Goal: Information Seeking & Learning: Learn about a topic

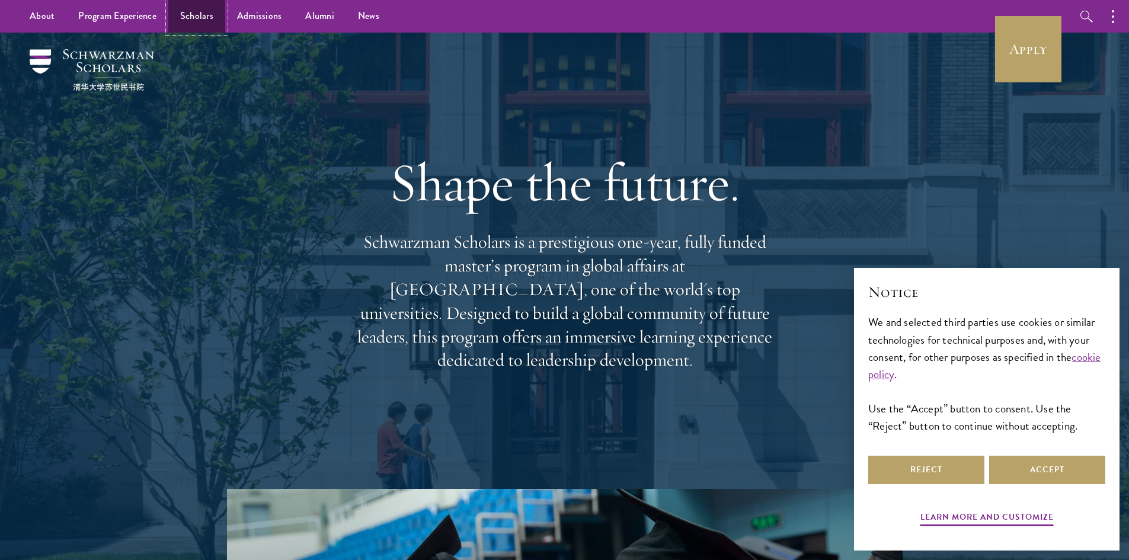
click at [202, 29] on link "Scholars" at bounding box center [196, 16] width 57 height 33
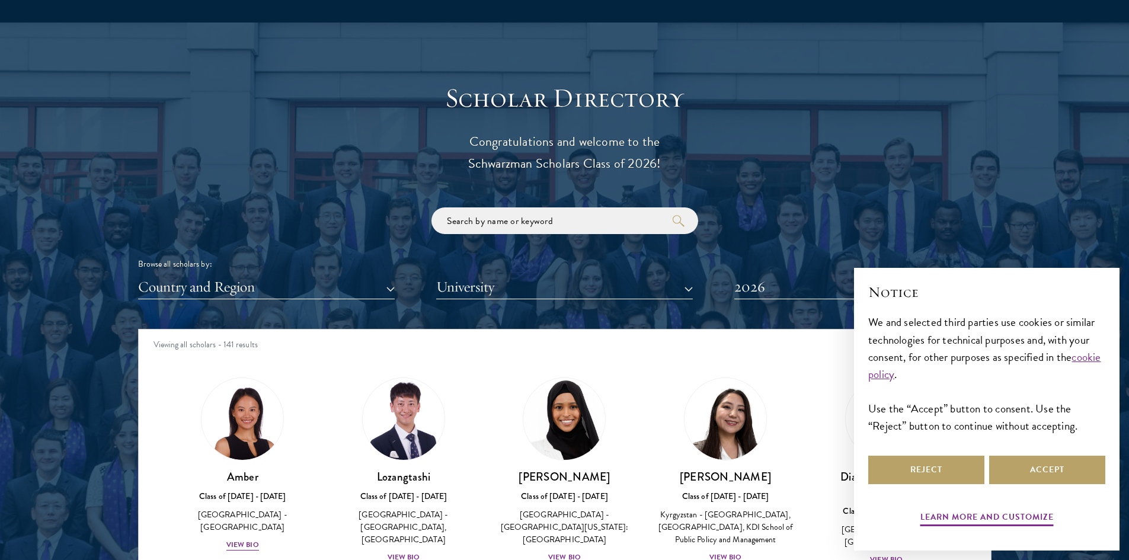
scroll to position [1423, 0]
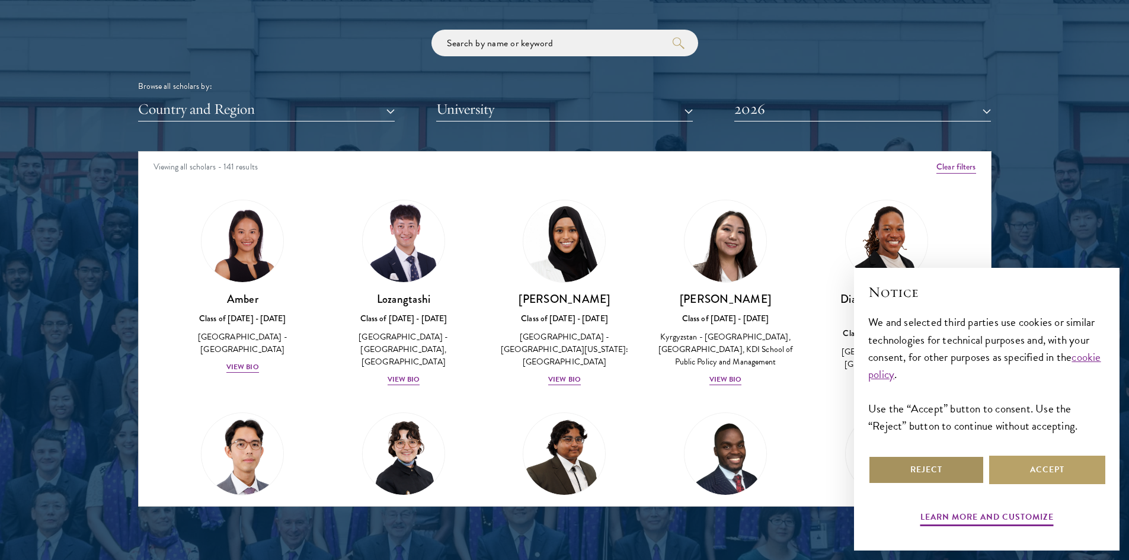
click at [967, 465] on button "Reject" at bounding box center [927, 470] width 116 height 28
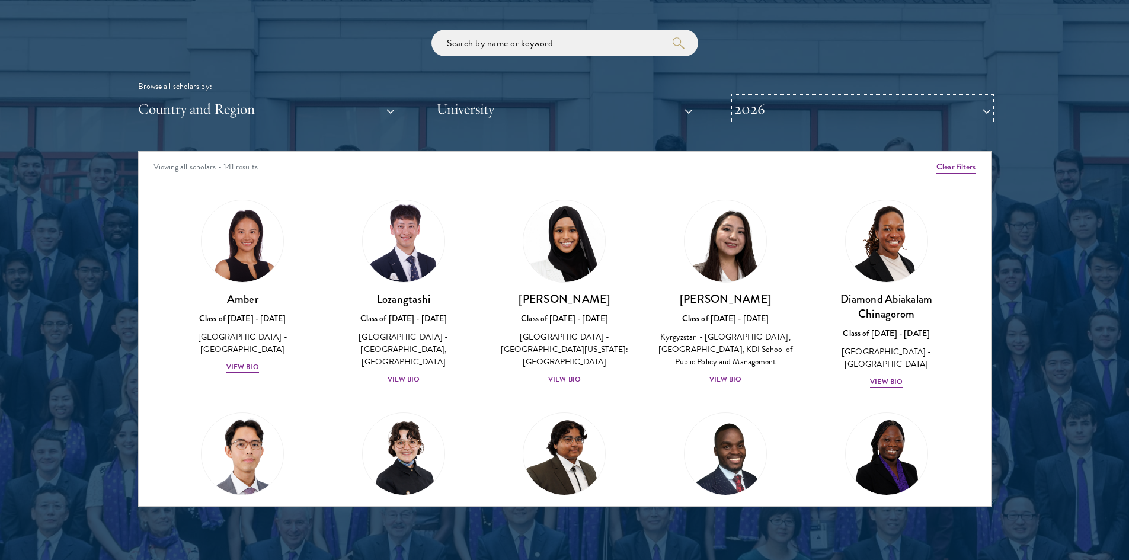
click at [809, 102] on button "2026" at bounding box center [863, 109] width 257 height 24
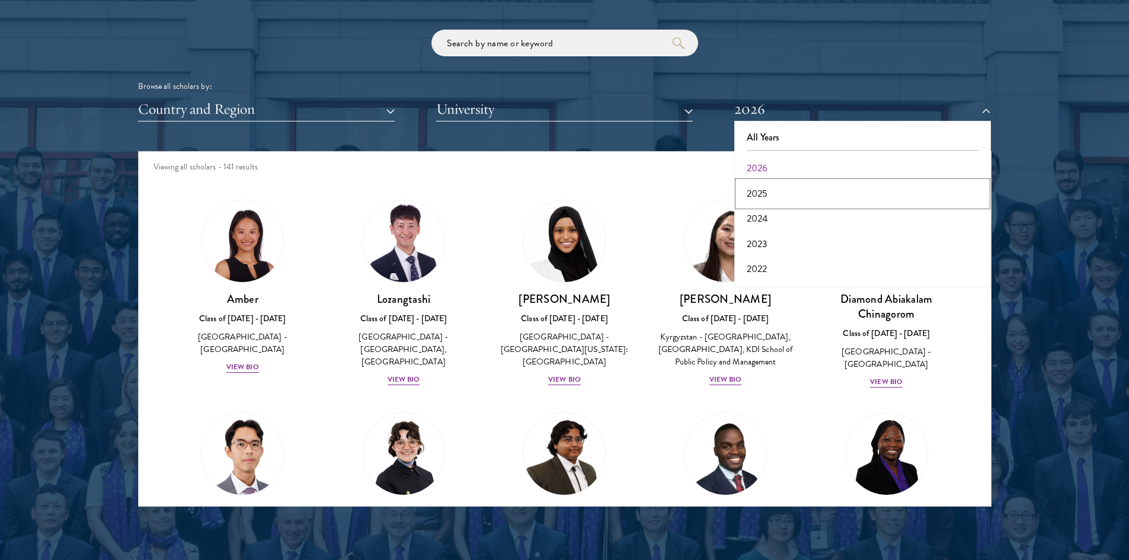
click at [778, 189] on button "2025" at bounding box center [863, 193] width 250 height 25
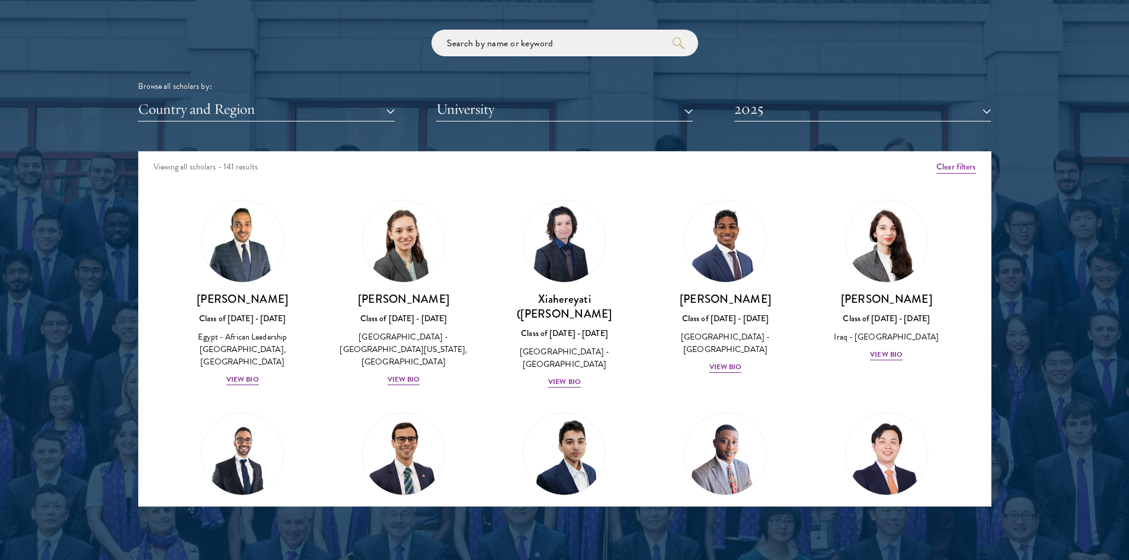
click at [521, 124] on div "Scholar Directory Congratulations and welcome to the Schwarzman Scholars Class …" at bounding box center [565, 205] width 854 height 603
click at [519, 112] on button "University" at bounding box center [564, 109] width 257 height 24
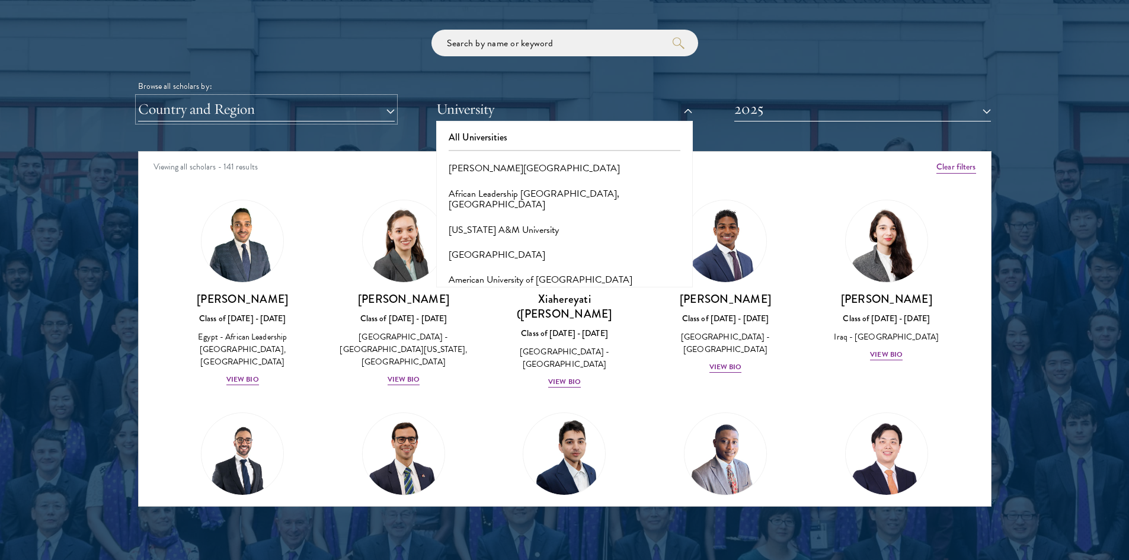
click at [146, 100] on button "Country and Region" at bounding box center [266, 109] width 257 height 24
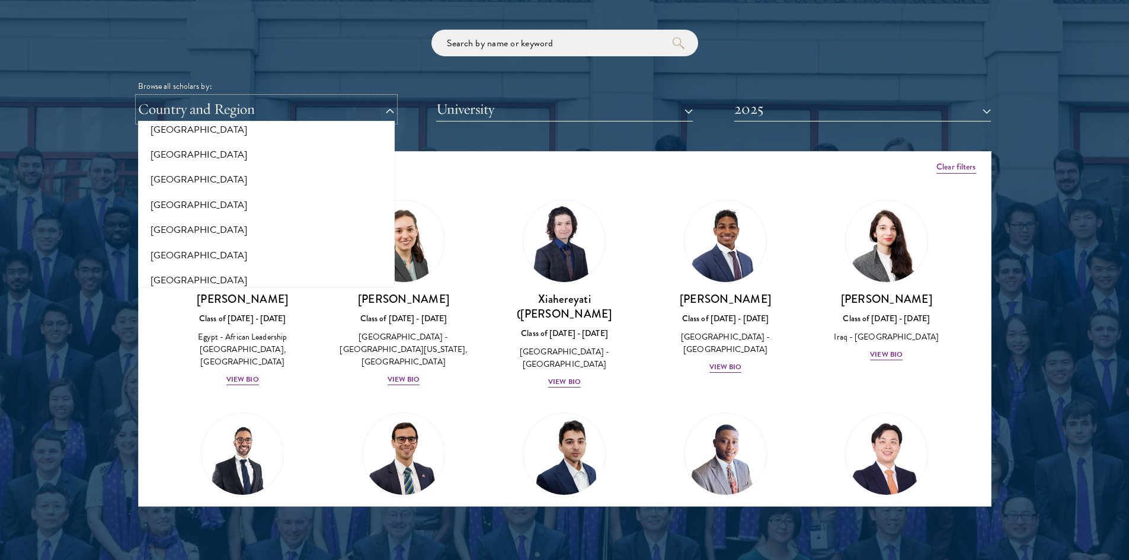
scroll to position [2367, 0]
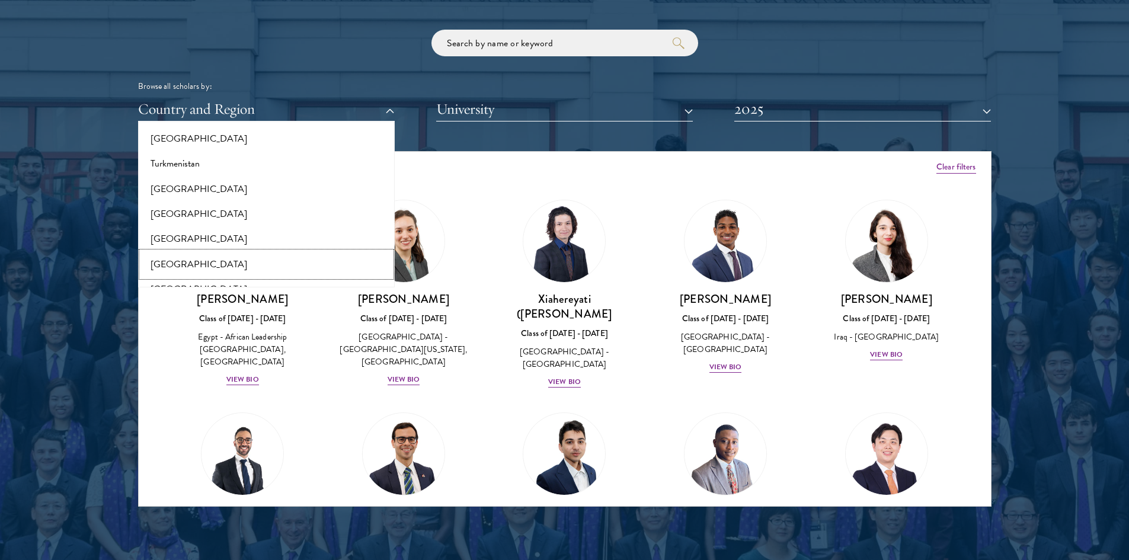
click at [202, 259] on button "[GEOGRAPHIC_DATA]" at bounding box center [267, 264] width 250 height 25
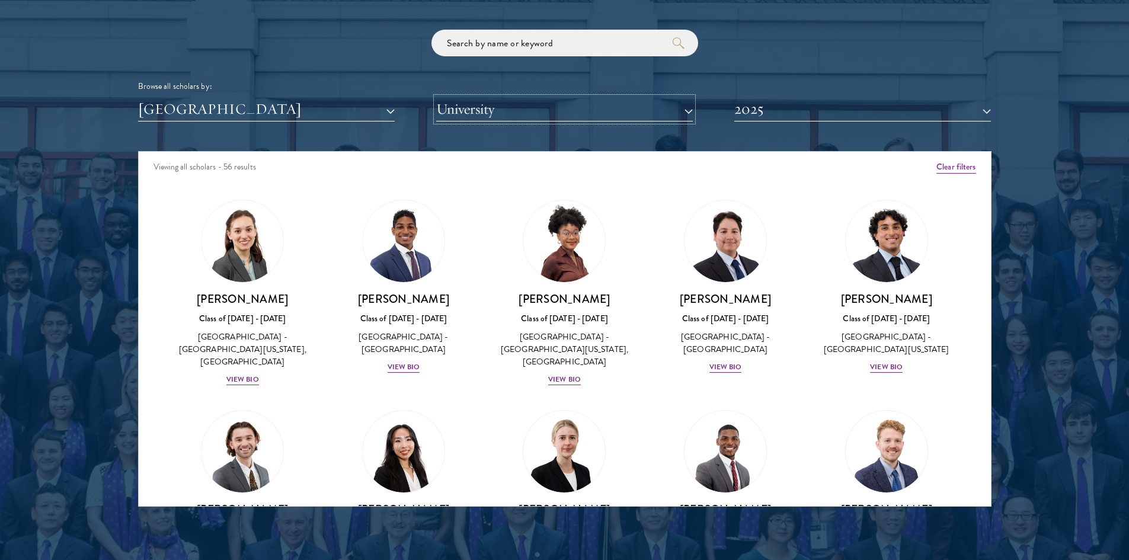
click at [551, 106] on button "University" at bounding box center [564, 109] width 257 height 24
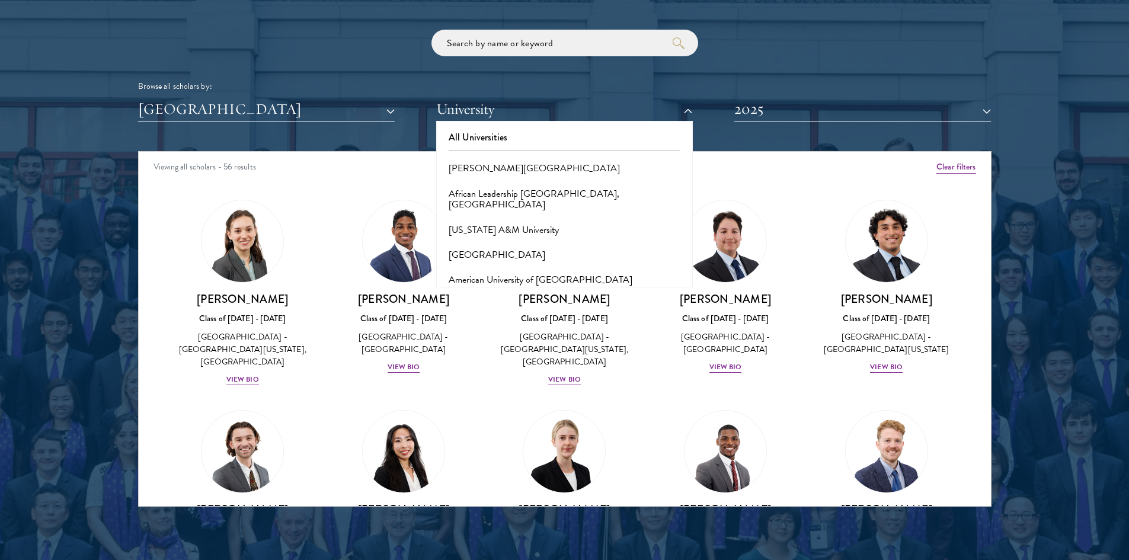
click at [74, 177] on div at bounding box center [564, 206] width 1129 height 722
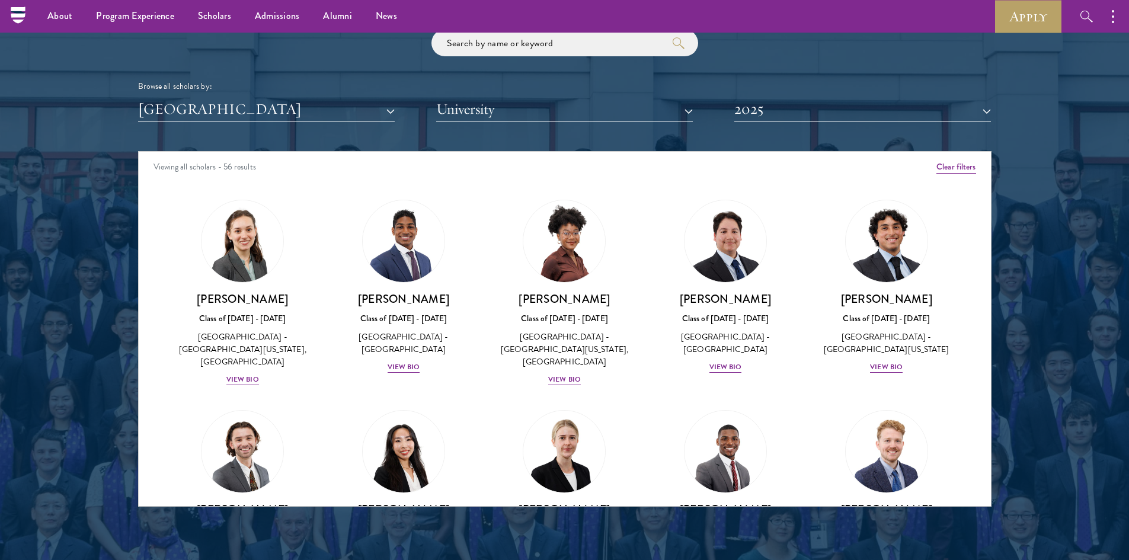
scroll to position [1364, 0]
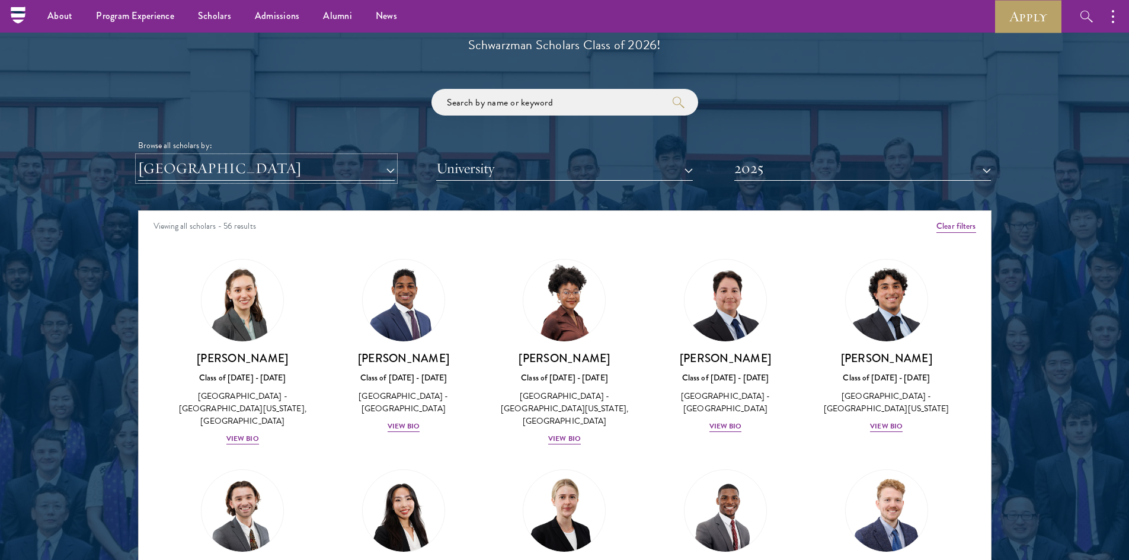
click at [342, 172] on button "[GEOGRAPHIC_DATA]" at bounding box center [266, 169] width 257 height 24
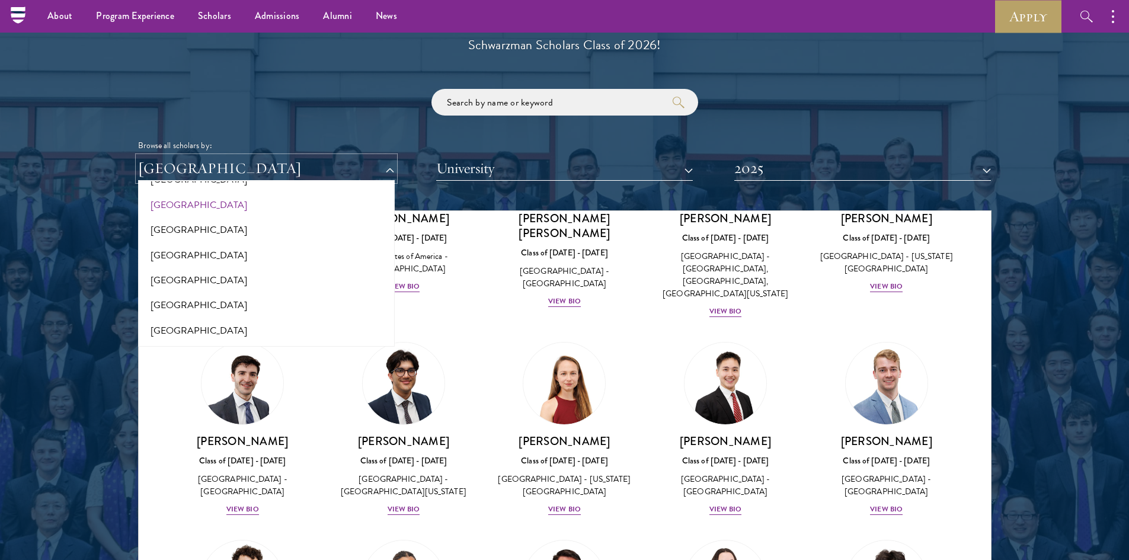
scroll to position [2107, 0]
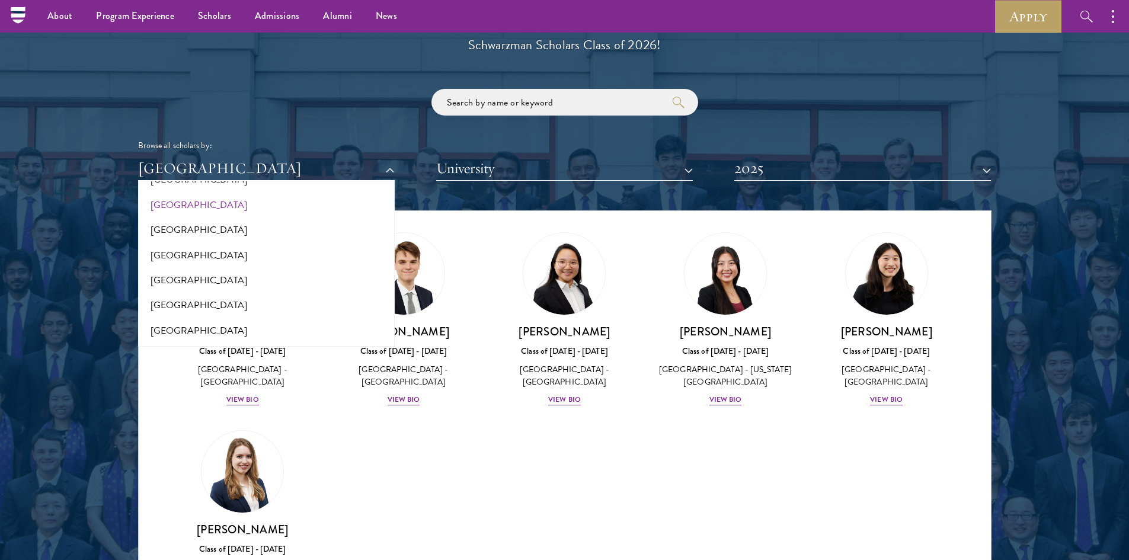
click at [1022, 377] on div at bounding box center [564, 265] width 1129 height 722
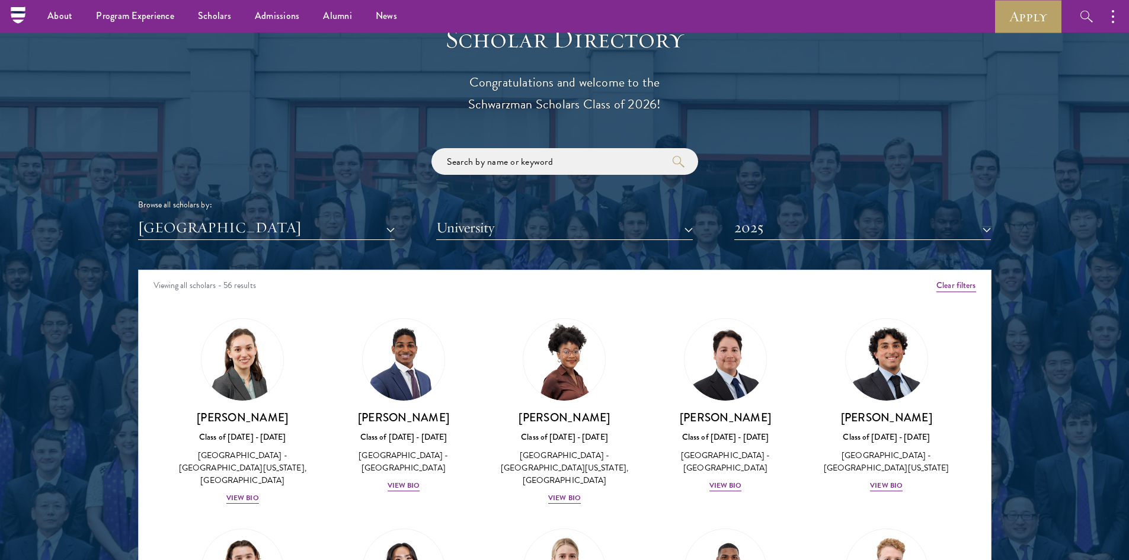
scroll to position [1245, 0]
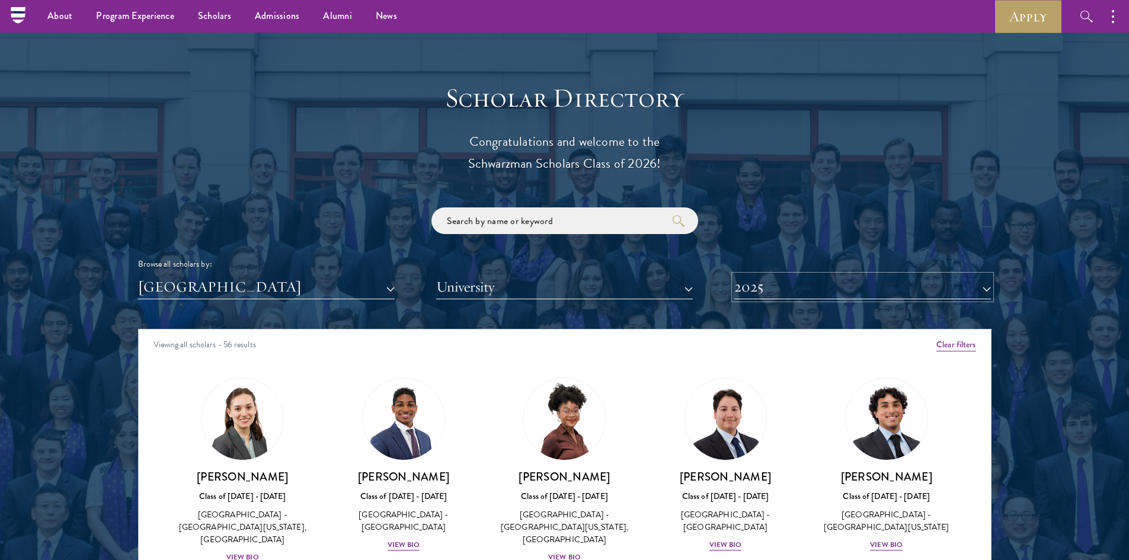
click at [764, 288] on button "2025" at bounding box center [863, 287] width 257 height 24
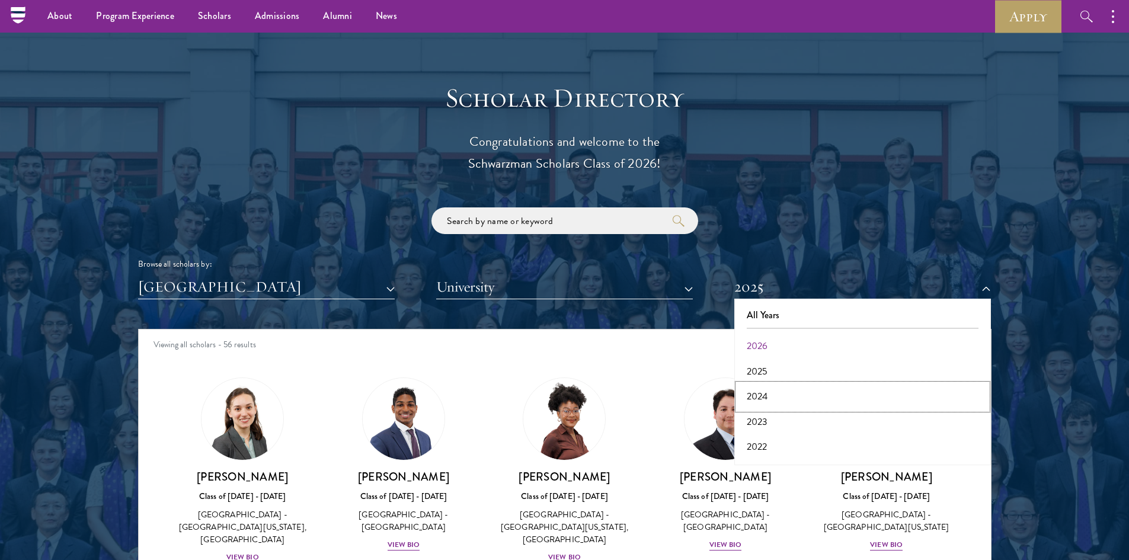
click at [774, 392] on button "2024" at bounding box center [863, 396] width 250 height 25
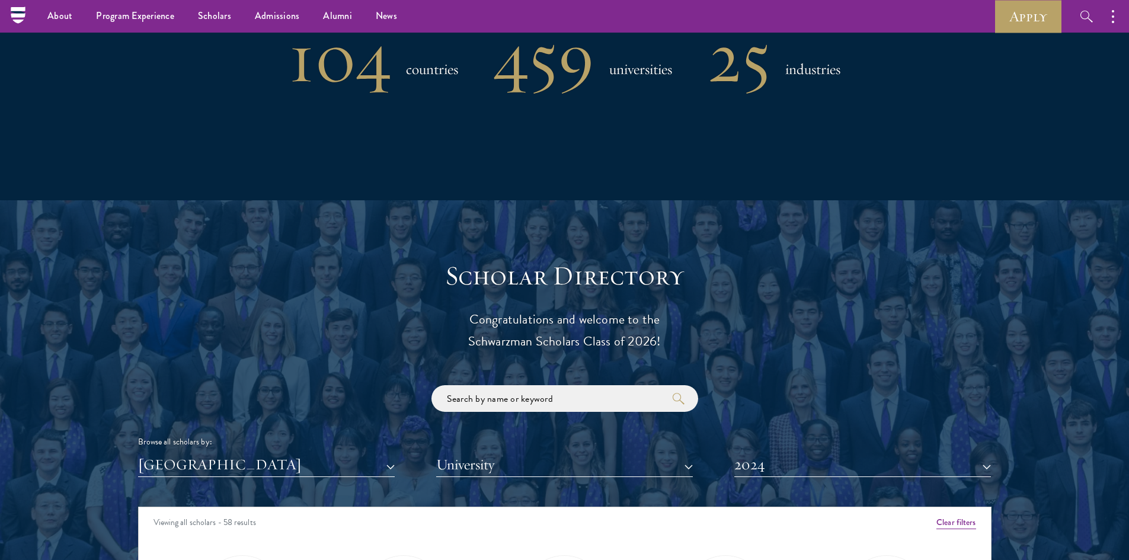
scroll to position [1304, 0]
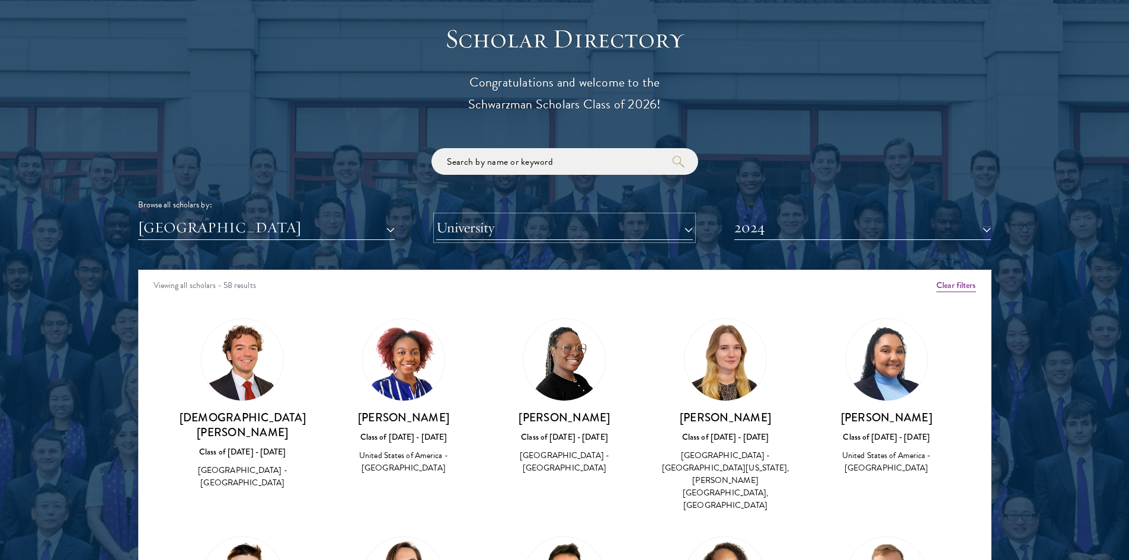
click at [616, 224] on button "University" at bounding box center [564, 228] width 257 height 24
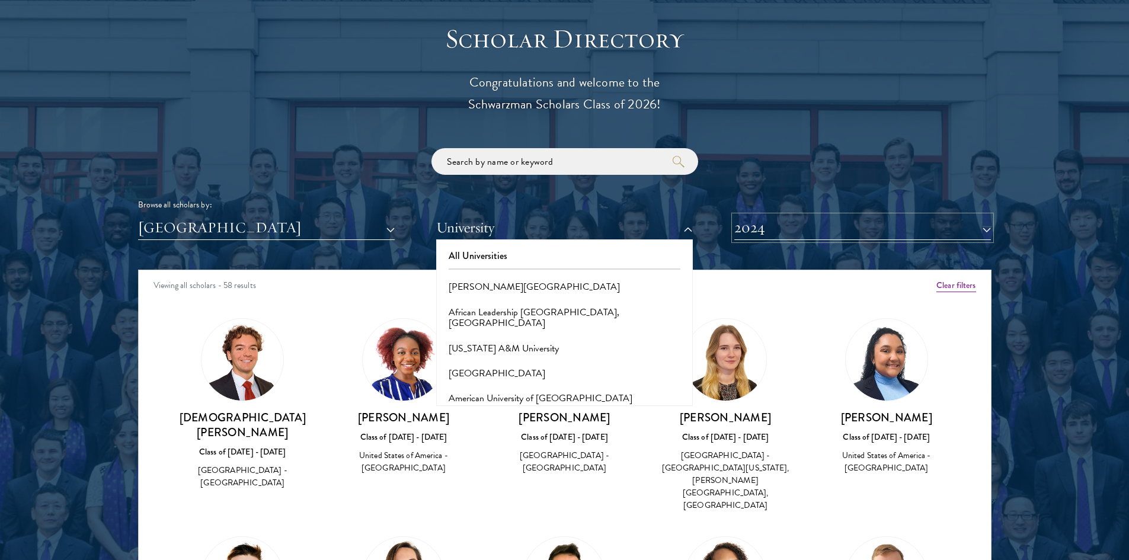
click at [810, 237] on button "2024" at bounding box center [863, 228] width 257 height 24
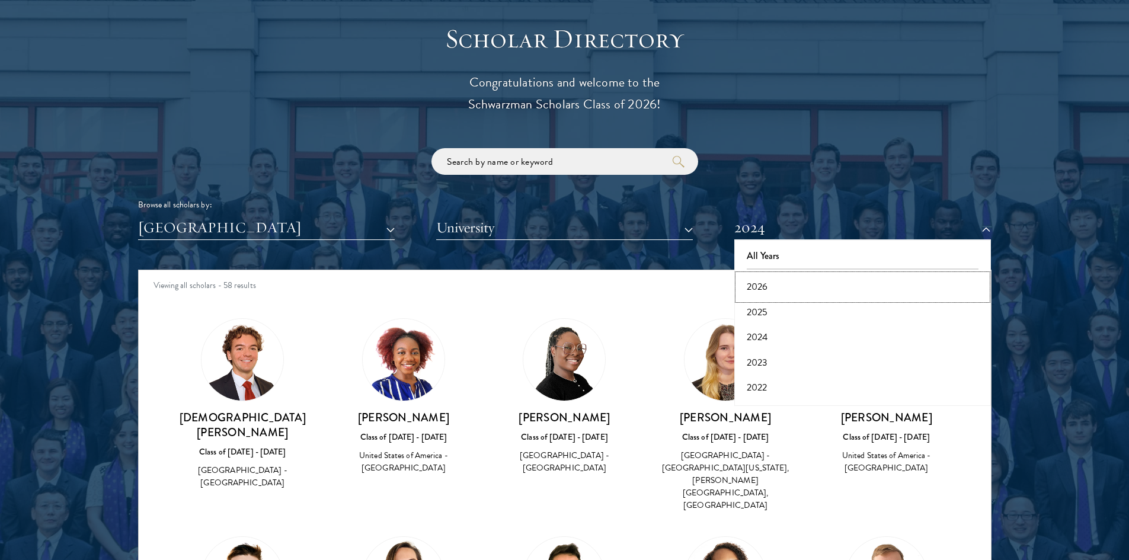
click at [799, 279] on button "2026" at bounding box center [863, 287] width 250 height 25
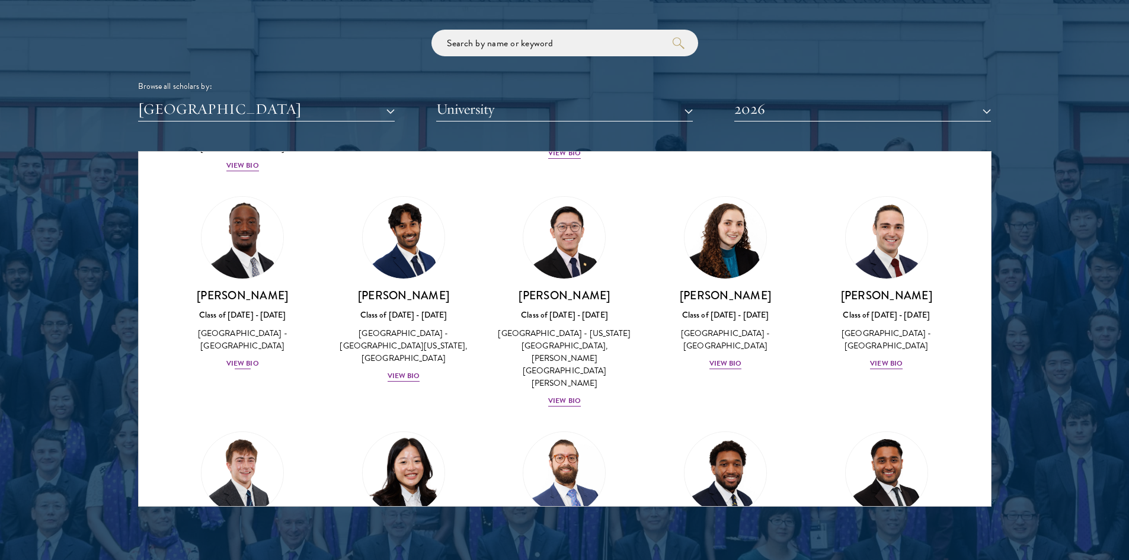
scroll to position [1660, 0]
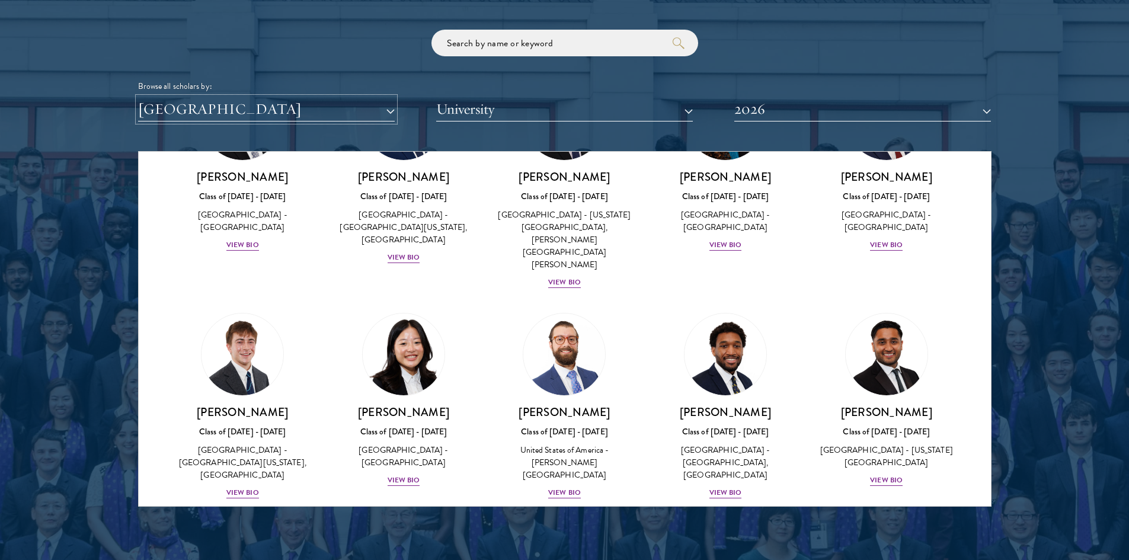
click at [363, 113] on button "[GEOGRAPHIC_DATA]" at bounding box center [266, 109] width 257 height 24
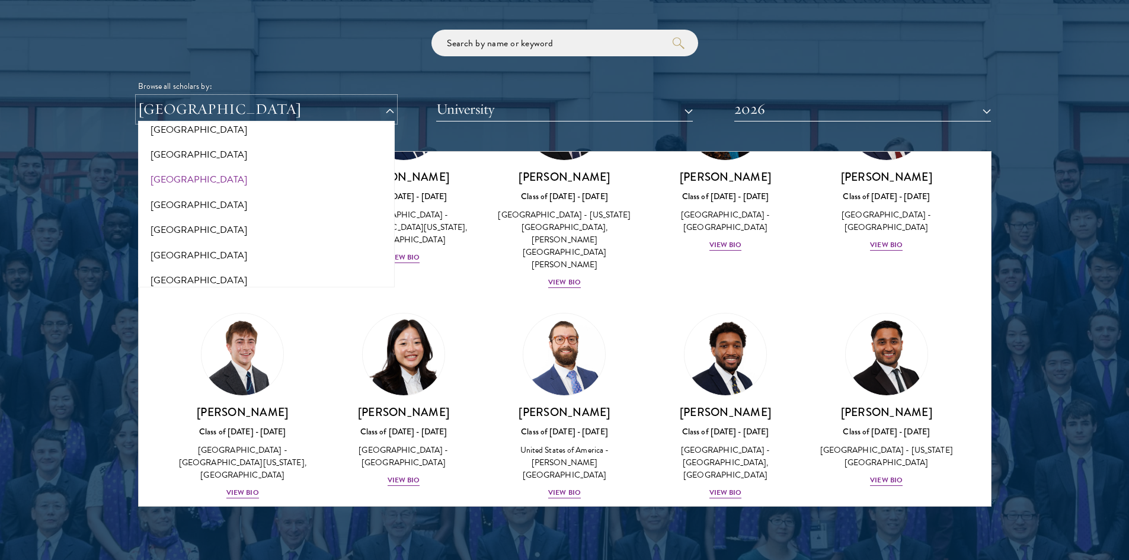
scroll to position [55, 0]
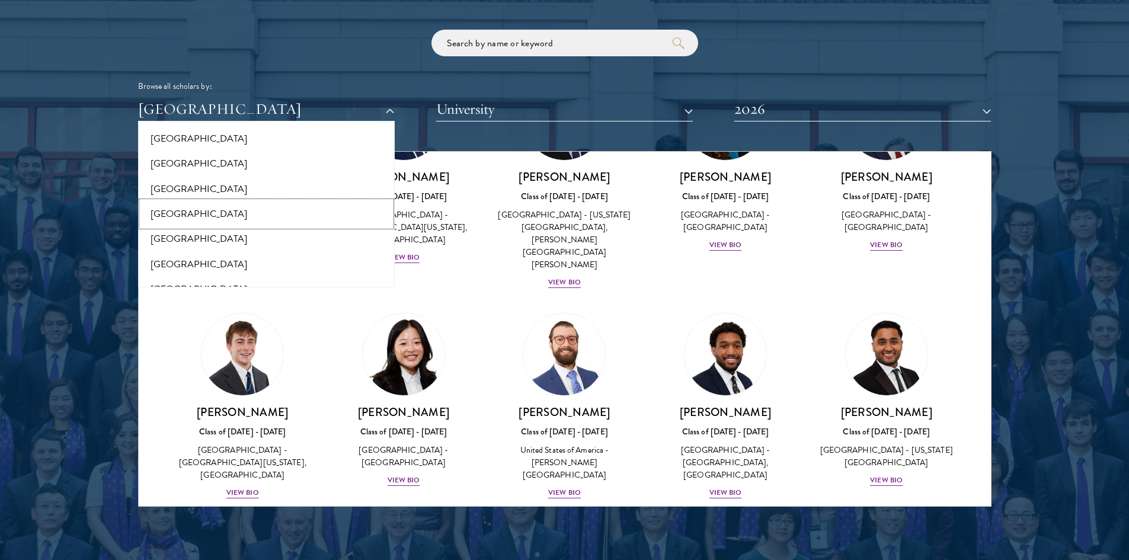
click at [175, 213] on button "[GEOGRAPHIC_DATA]" at bounding box center [267, 214] width 250 height 25
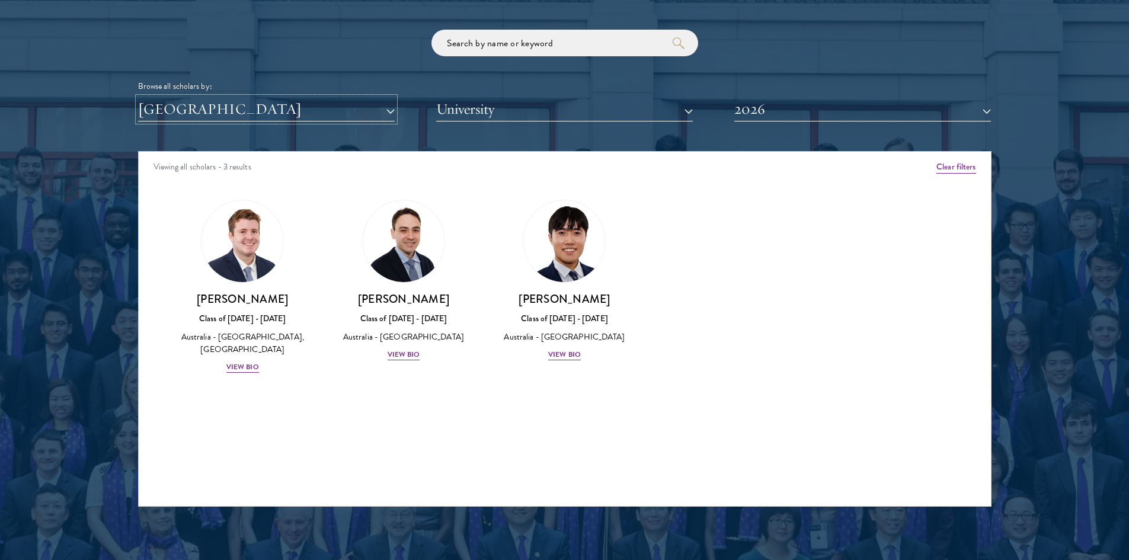
click at [292, 115] on button "[GEOGRAPHIC_DATA]" at bounding box center [266, 109] width 257 height 24
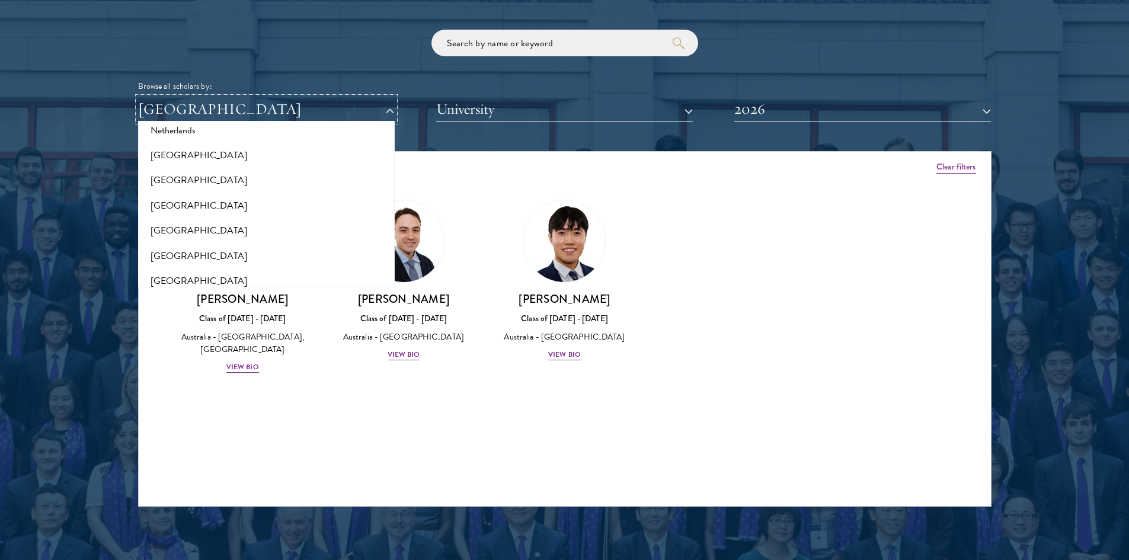
scroll to position [1537, 0]
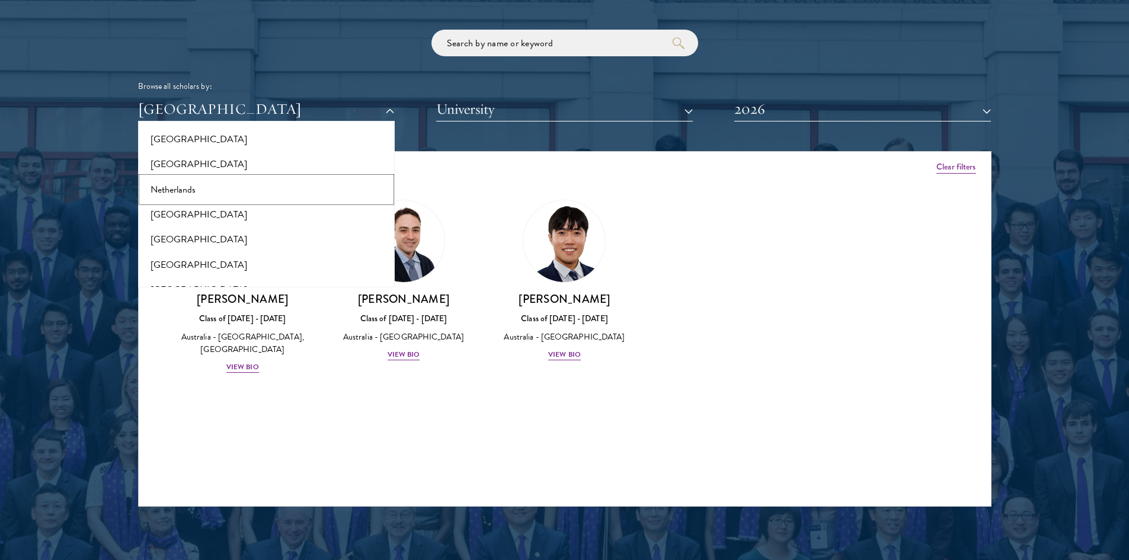
click at [167, 184] on button "Netherlands" at bounding box center [267, 189] width 250 height 25
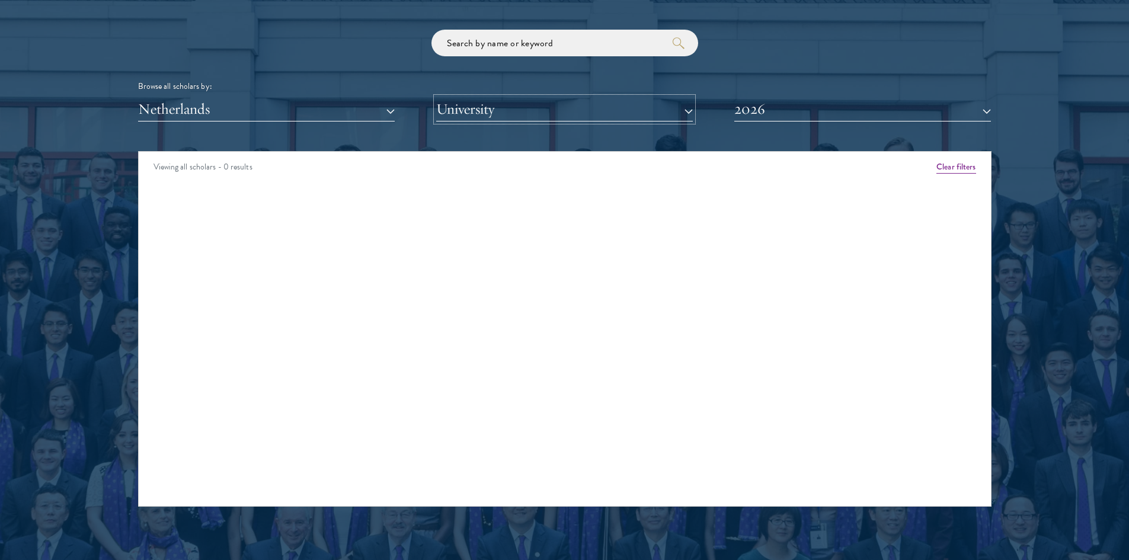
click at [500, 110] on button "University" at bounding box center [564, 109] width 257 height 24
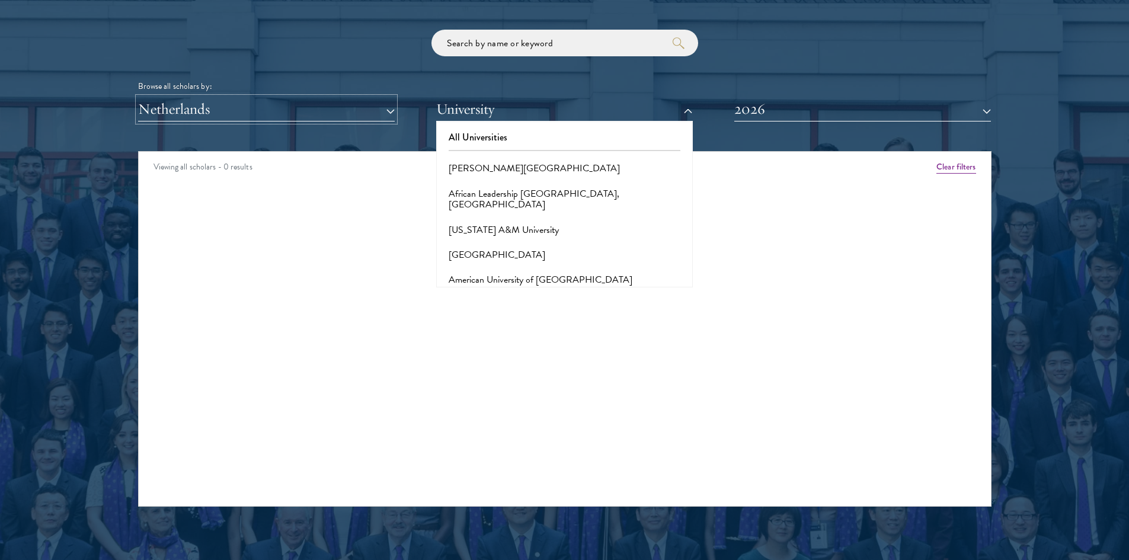
click at [369, 110] on button "Netherlands" at bounding box center [266, 109] width 257 height 24
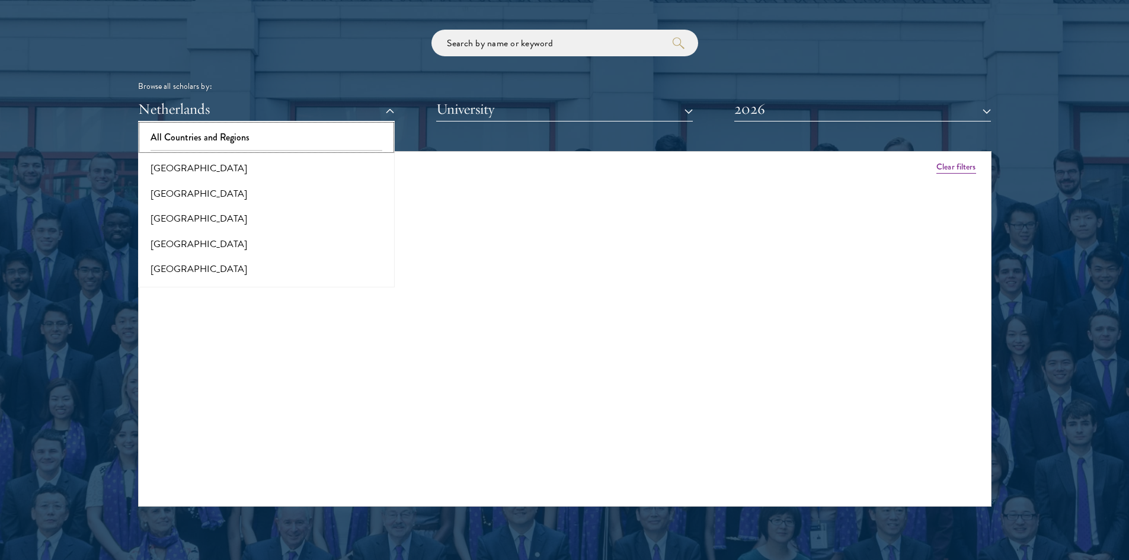
click at [267, 139] on button "All Countries and Regions" at bounding box center [267, 137] width 250 height 25
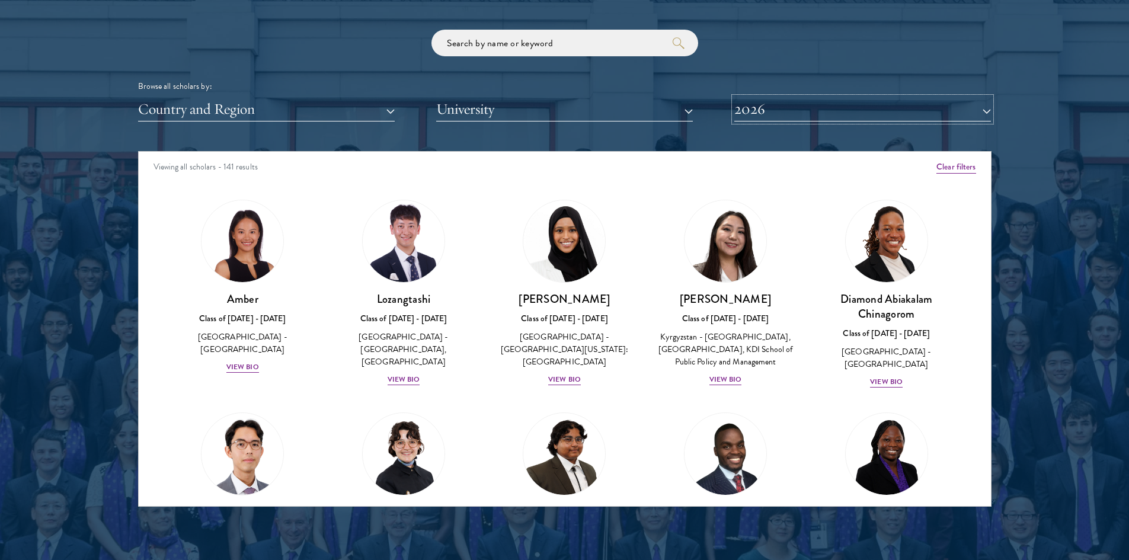
click at [773, 113] on button "2026" at bounding box center [863, 109] width 257 height 24
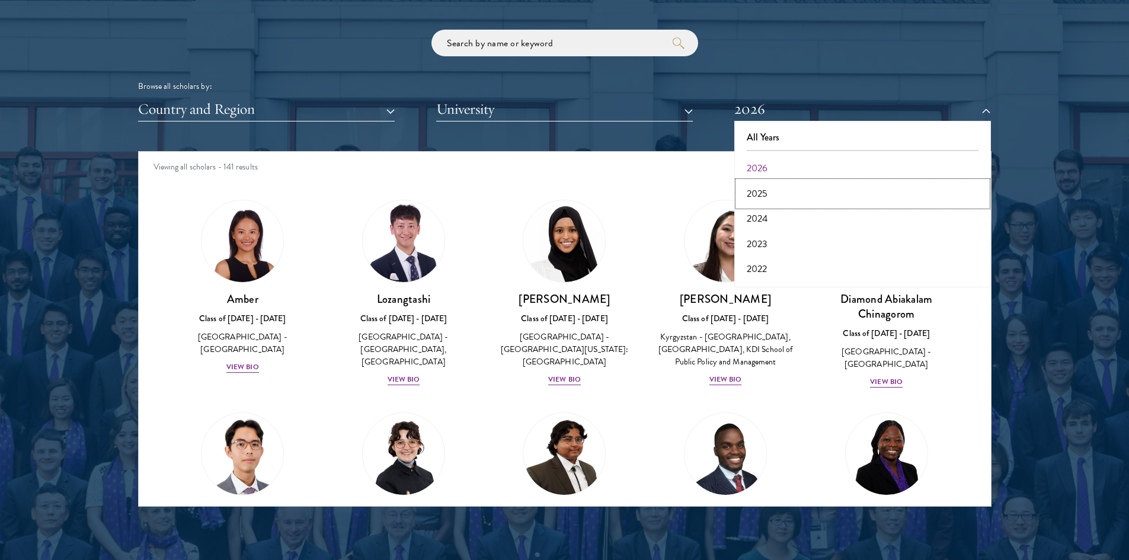
click at [773, 192] on button "2025" at bounding box center [863, 193] width 250 height 25
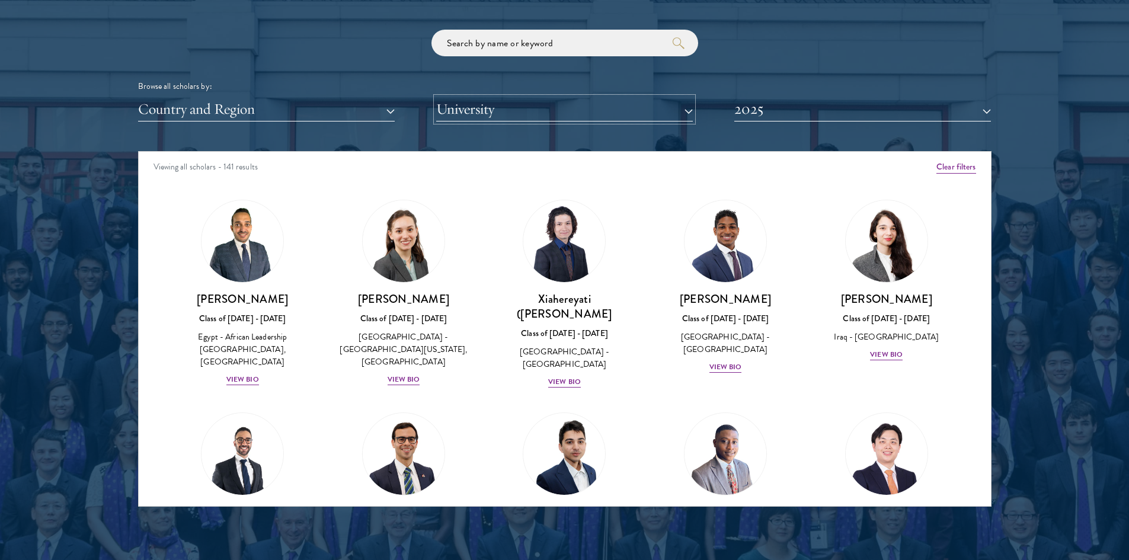
click at [489, 110] on button "University" at bounding box center [564, 109] width 257 height 24
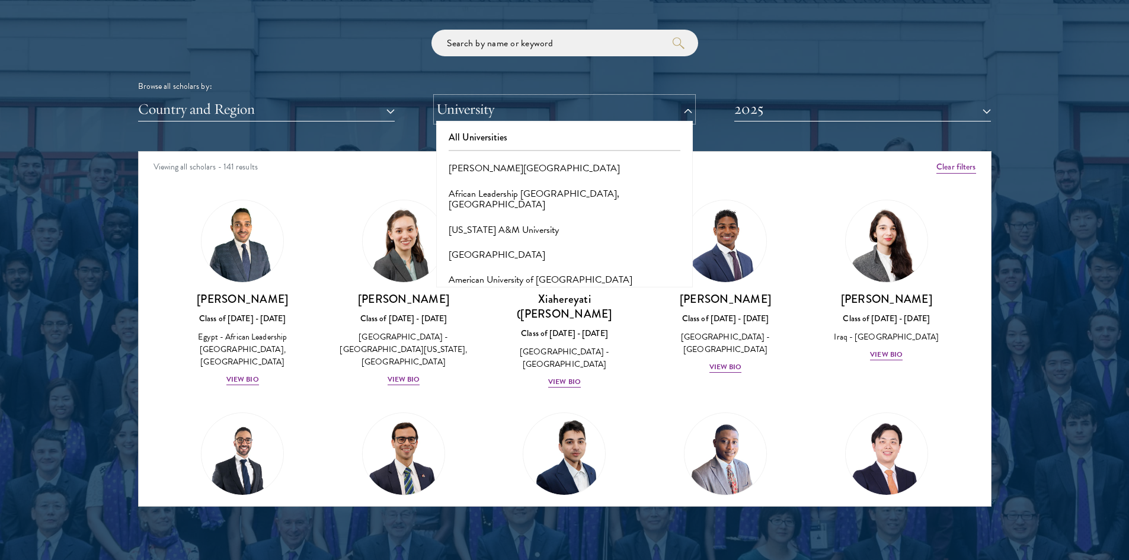
click at [489, 110] on button "University" at bounding box center [564, 109] width 257 height 24
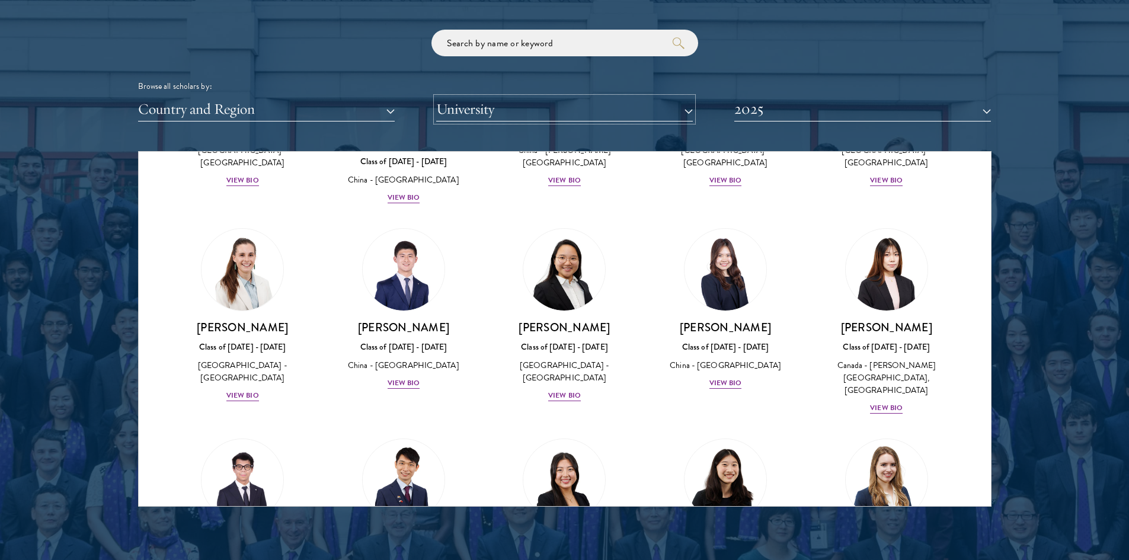
scroll to position [5260, 0]
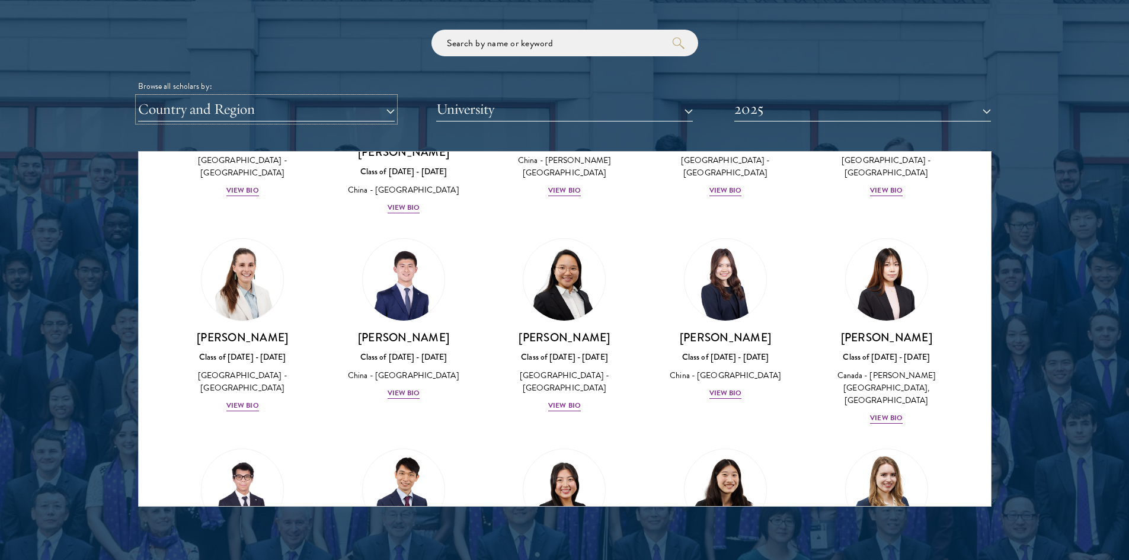
click at [348, 121] on button "Country and Region" at bounding box center [266, 109] width 257 height 24
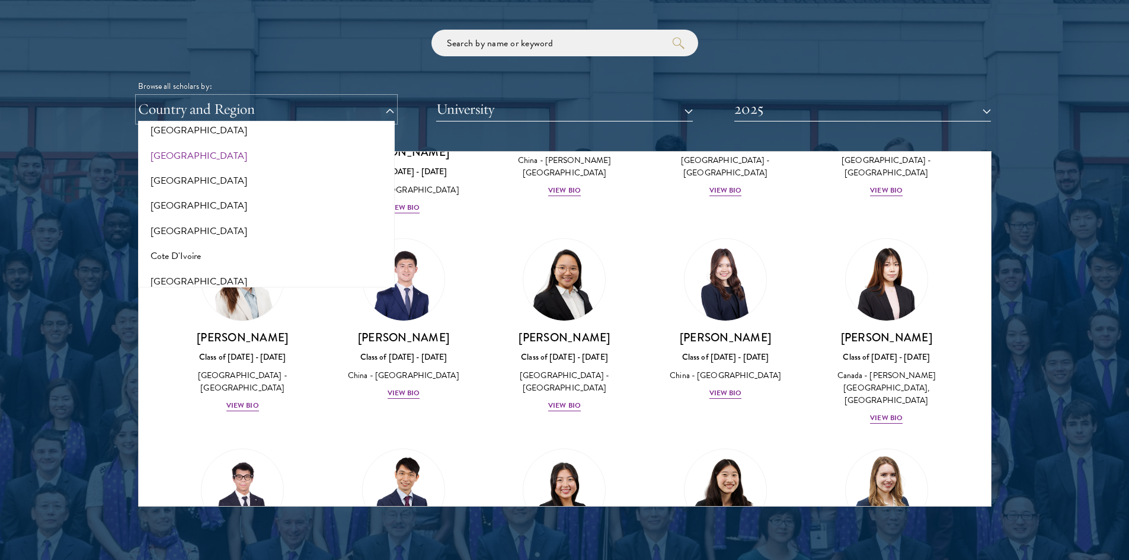
scroll to position [356, 0]
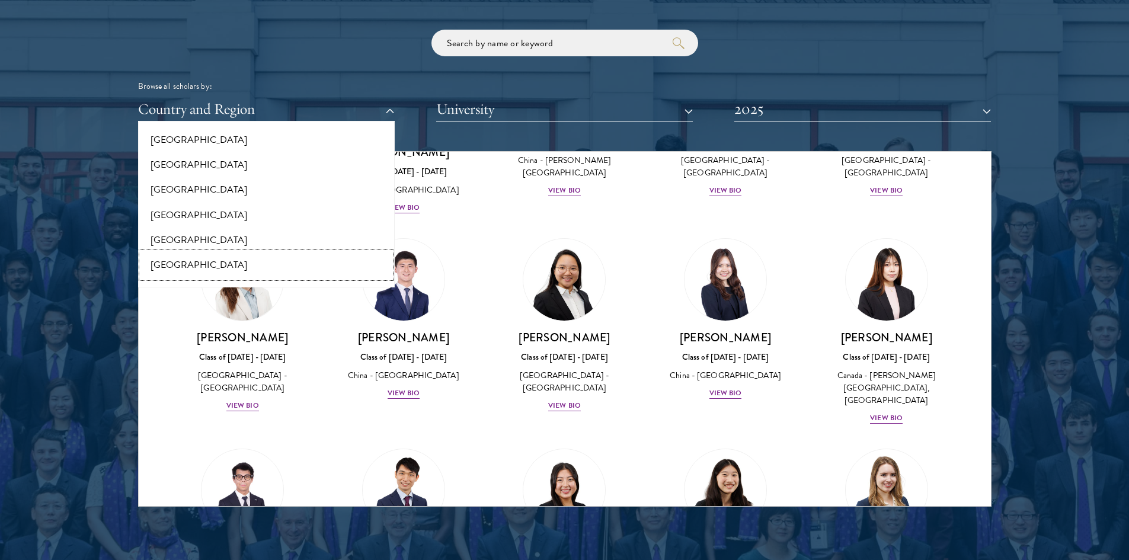
click at [159, 263] on button "[GEOGRAPHIC_DATA]" at bounding box center [267, 265] width 250 height 25
